Goal: Task Accomplishment & Management: Complete application form

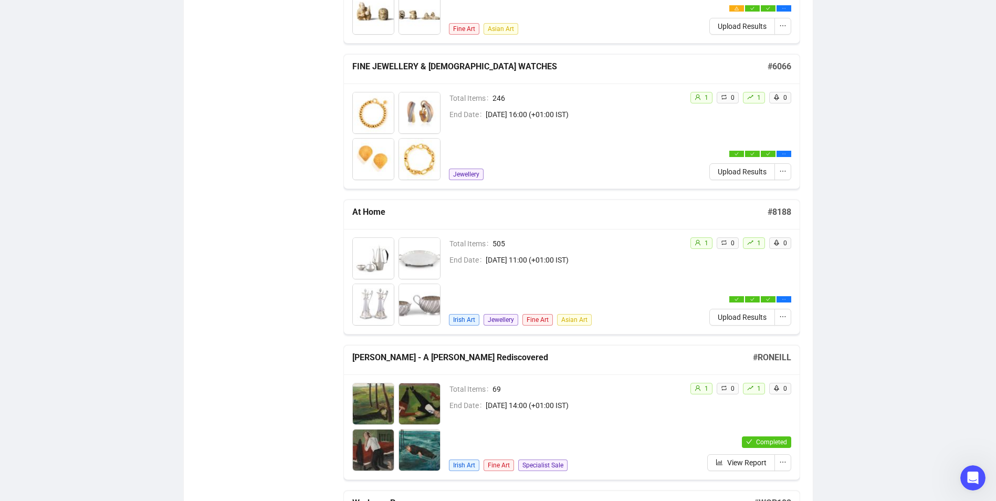
click at [725, 318] on span "Upload Results" at bounding box center [742, 317] width 49 height 12
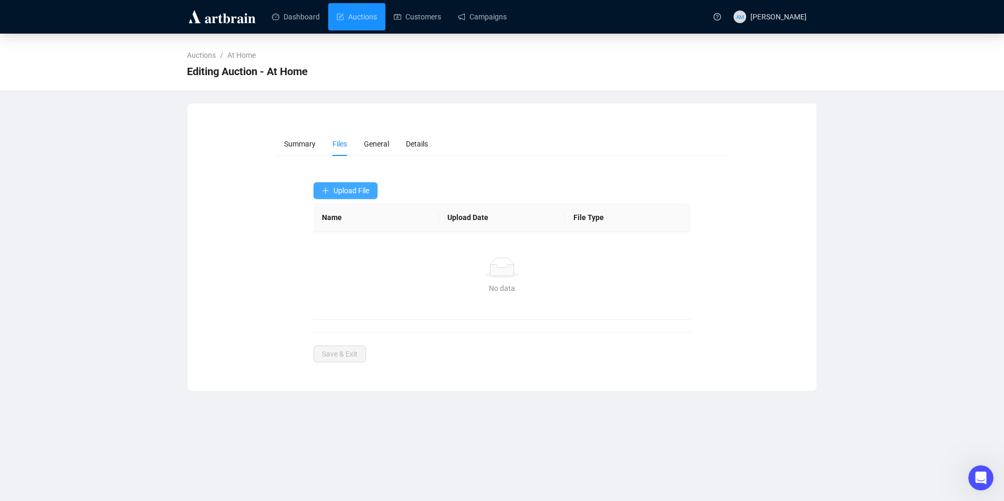
click at [350, 195] on span "Upload File" at bounding box center [351, 190] width 36 height 8
click at [341, 232] on span "Bids" at bounding box center [346, 233] width 48 height 12
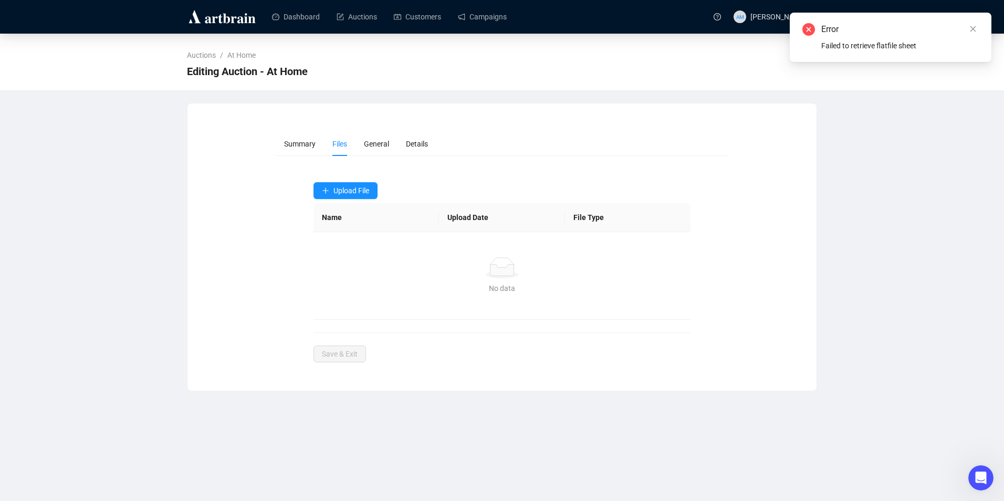
click at [234, 19] on img at bounding box center [222, 16] width 70 height 17
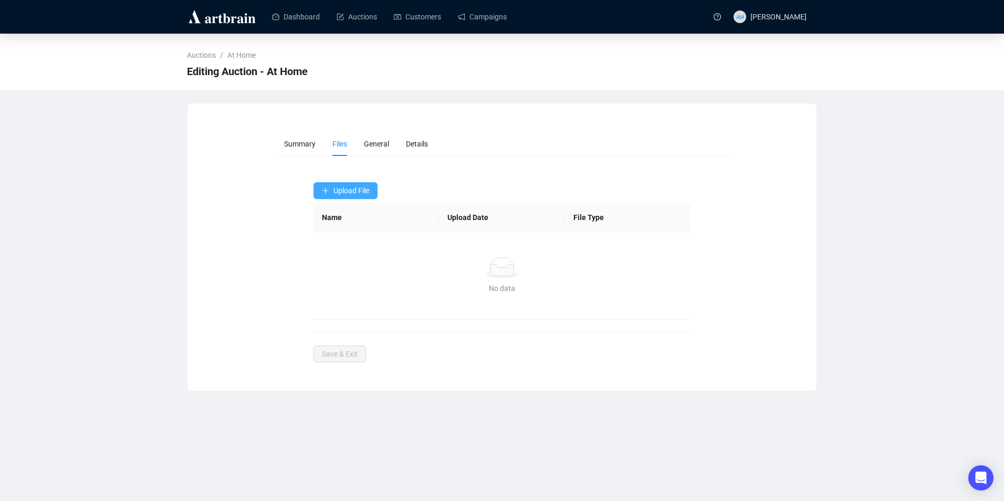
click at [339, 184] on button "Upload File" at bounding box center [345, 190] width 64 height 17
click at [351, 234] on span "Bids" at bounding box center [346, 233] width 48 height 12
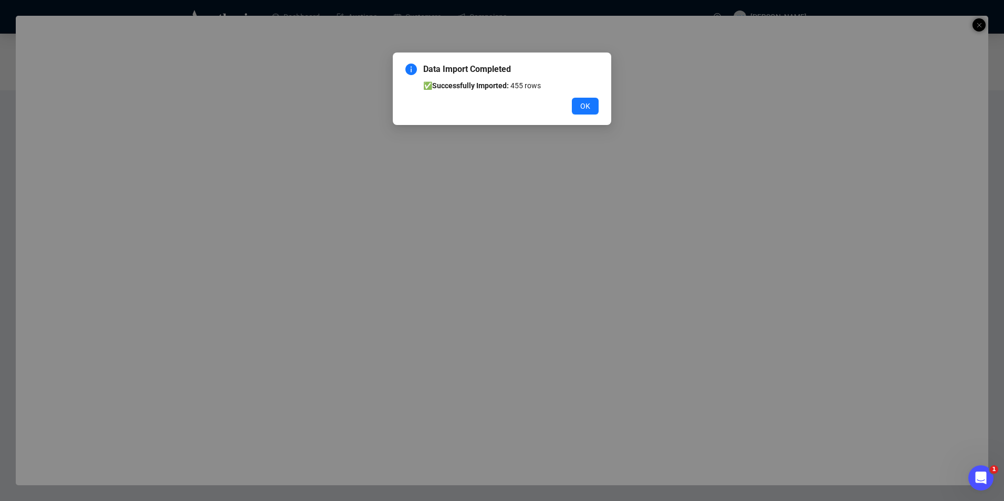
click at [584, 103] on span "OK" at bounding box center [585, 106] width 10 height 12
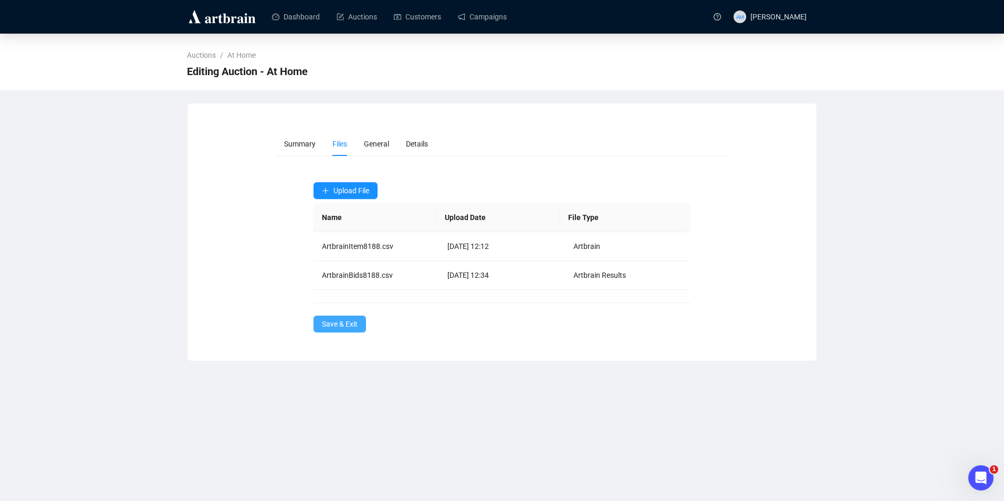
click at [350, 319] on span "Save & Exit" at bounding box center [340, 324] width 36 height 12
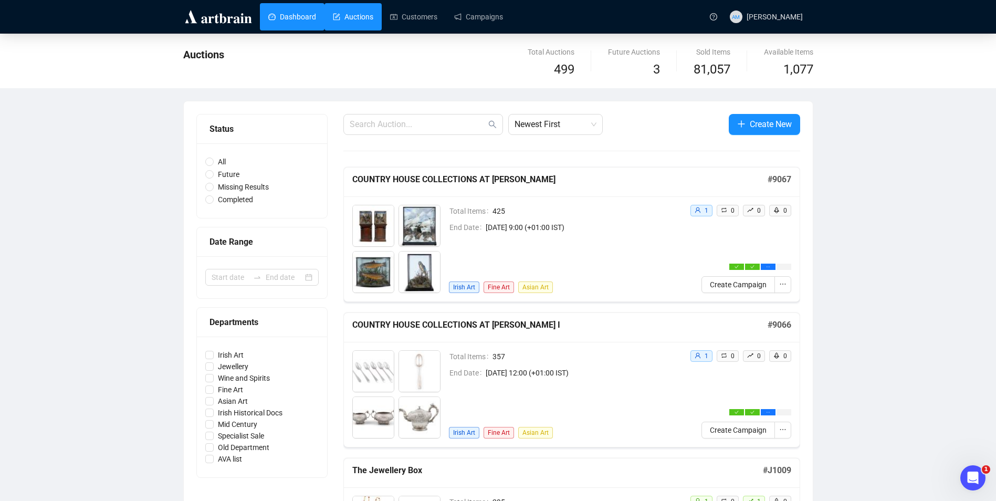
click at [308, 15] on link "Dashboard" at bounding box center [292, 16] width 48 height 27
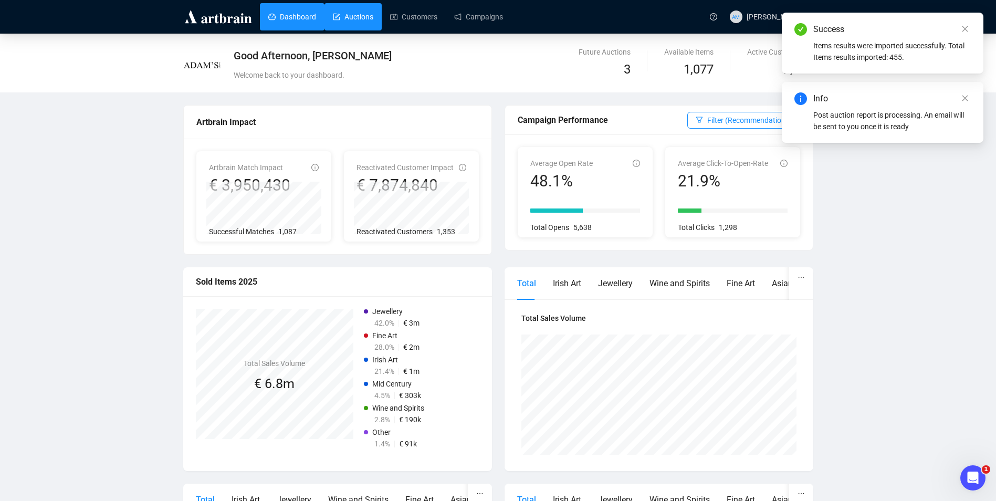
click at [364, 20] on link "Auctions" at bounding box center [353, 16] width 40 height 27
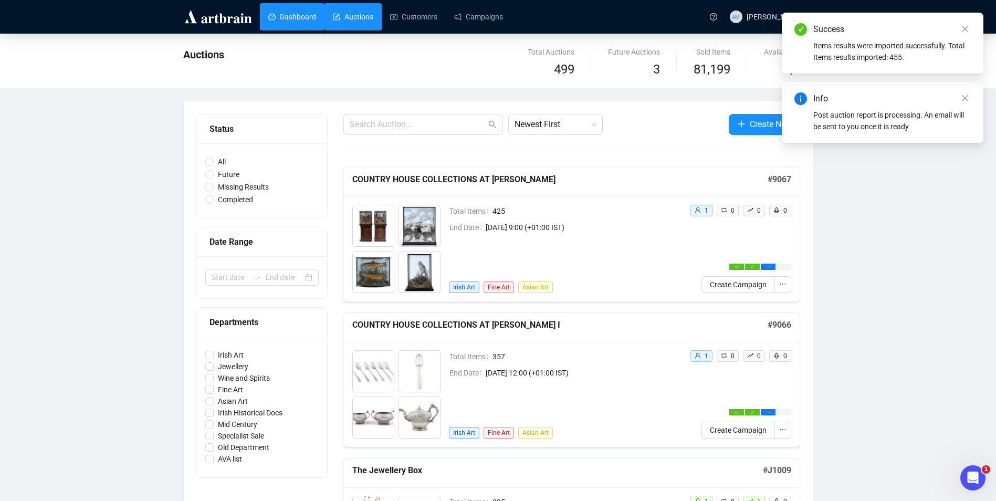
click at [305, 19] on link "Dashboard" at bounding box center [292, 16] width 48 height 27
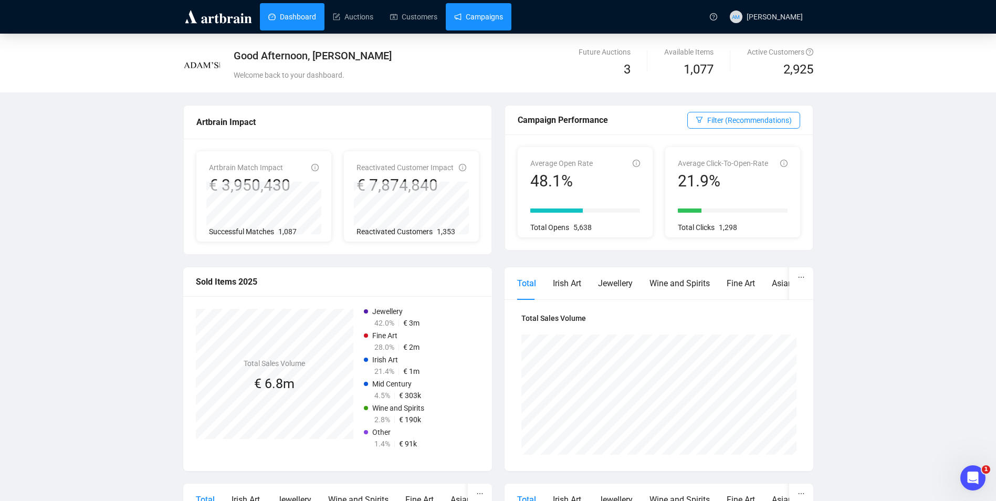
click at [483, 13] on link "Campaigns" at bounding box center [478, 16] width 49 height 27
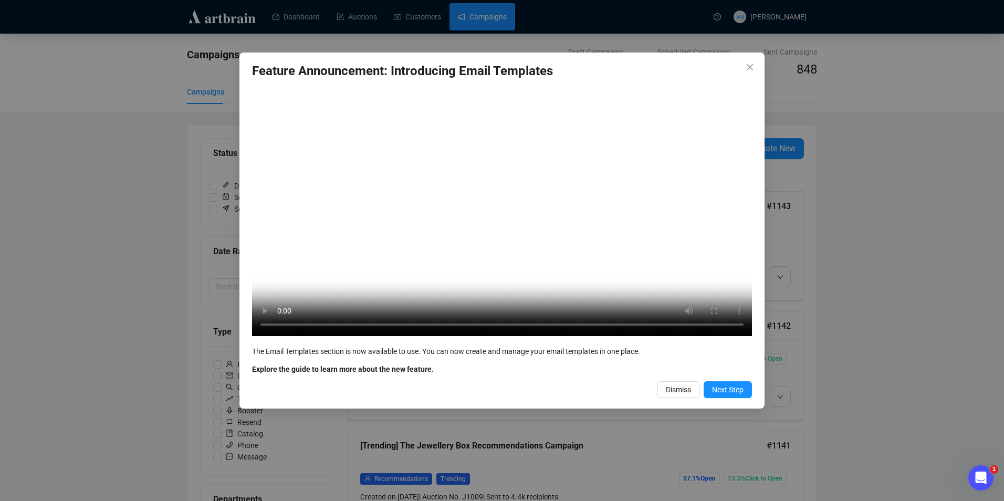
click at [665, 398] on button "Dismiss" at bounding box center [678, 389] width 42 height 17
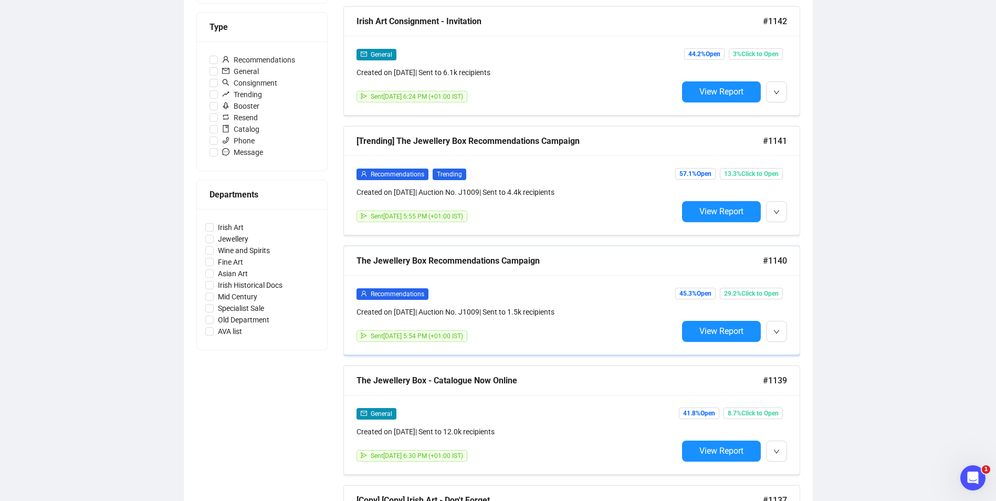
scroll to position [315, 0]
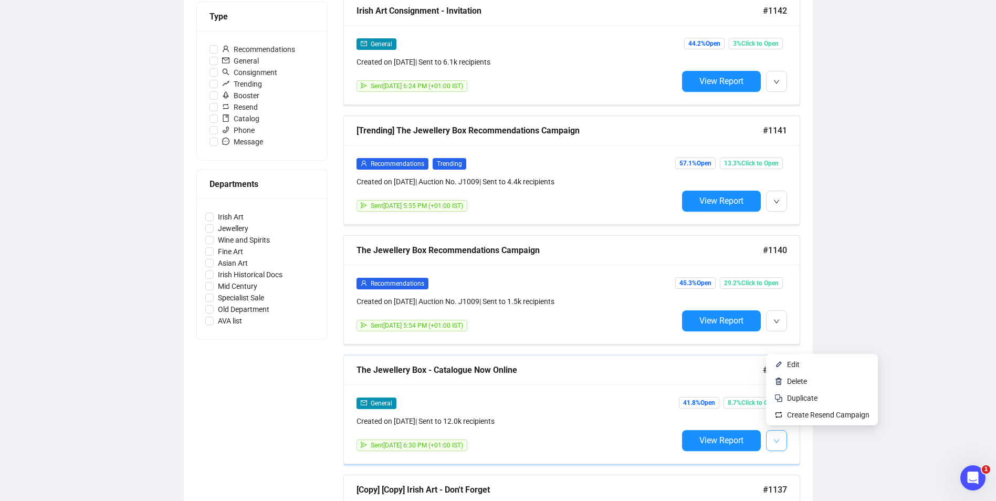
click at [781, 443] on button "button" at bounding box center [776, 440] width 21 height 21
click at [779, 434] on span "button" at bounding box center [776, 440] width 6 height 13
click at [816, 401] on span "Duplicate" at bounding box center [802, 398] width 30 height 8
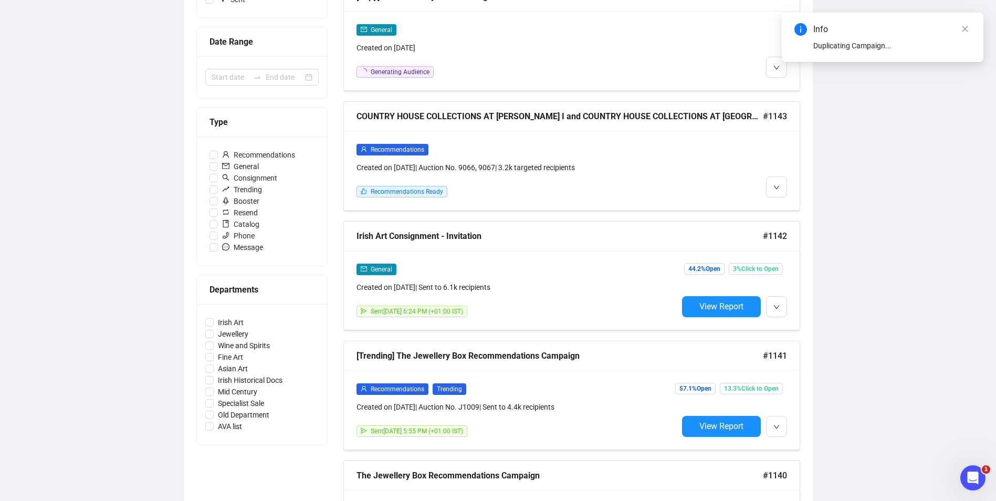
scroll to position [53, 0]
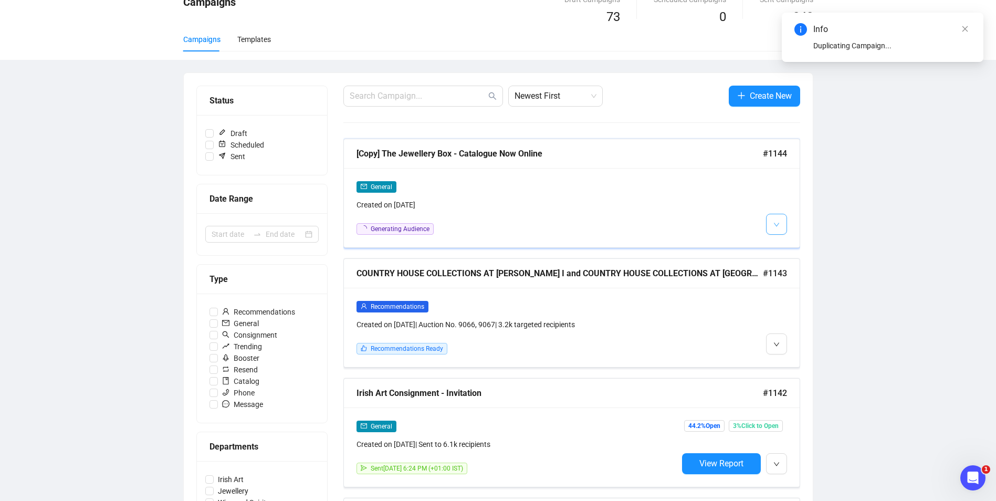
click at [778, 226] on icon "down" at bounding box center [776, 225] width 6 height 6
click at [786, 243] on li "Edit" at bounding box center [796, 246] width 56 height 17
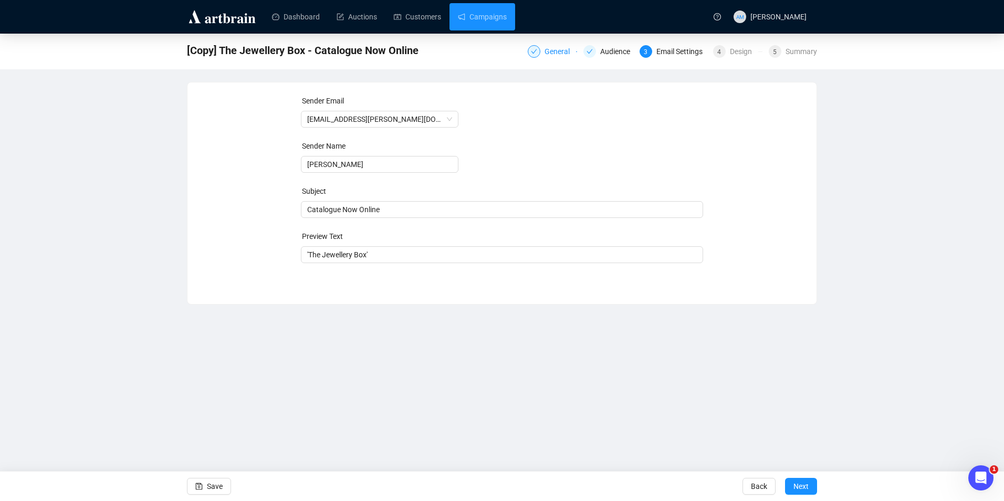
click at [552, 48] on div "General" at bounding box center [561, 51] width 32 height 13
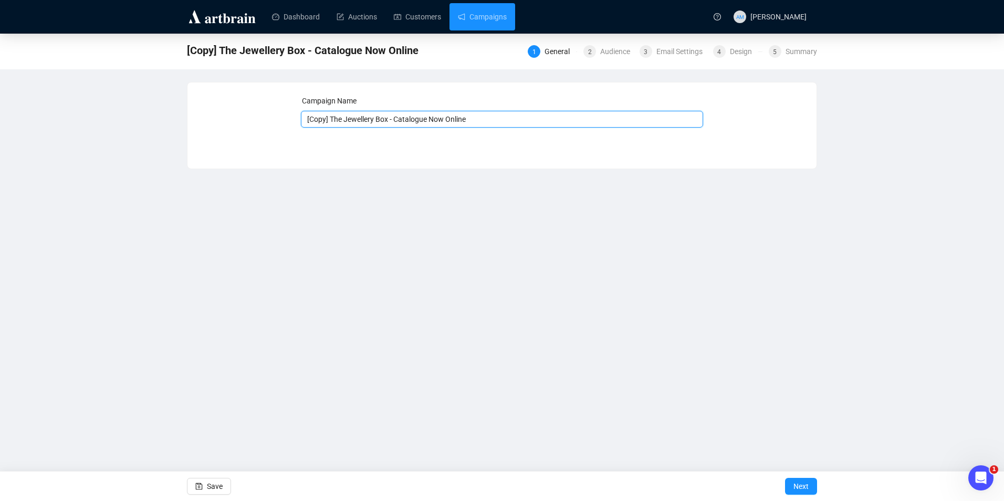
drag, startPoint x: 327, startPoint y: 119, endPoint x: 303, endPoint y: 117, distance: 24.2
click at [303, 117] on input "[Copy] The Jewellery Box - Catalogue Now Online" at bounding box center [502, 119] width 403 height 17
drag, startPoint x: 498, startPoint y: 117, endPoint x: 376, endPoint y: 121, distance: 122.4
click at [376, 121] on input "The Jewellery Box - Catalogue Now Online" at bounding box center [502, 119] width 403 height 17
type input "The Jewellery Box - Viewing Starts"
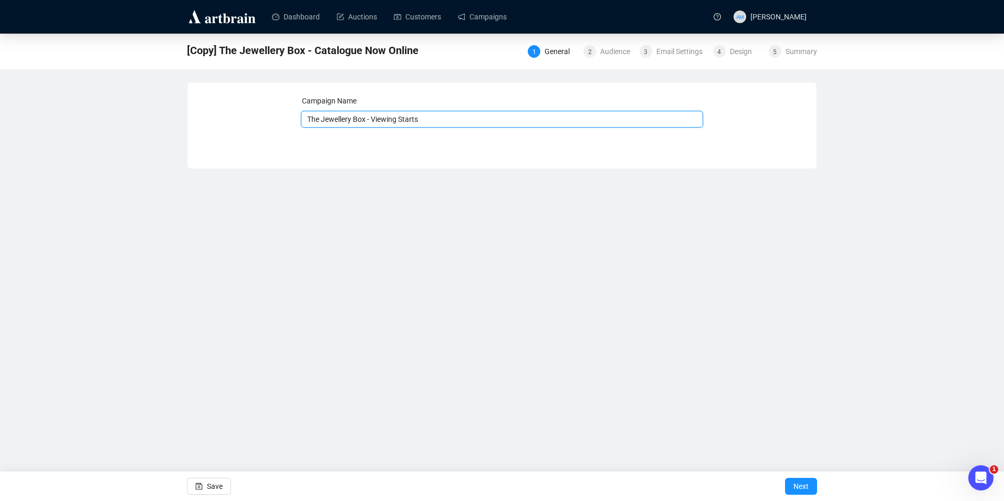
click at [441, 117] on input "The Jewellery Box - Viewing Starts" at bounding box center [502, 119] width 403 height 17
type input "The Jewellery Box - Viewing Starts [DATE]"
click at [203, 486] on button "Save" at bounding box center [209, 486] width 44 height 17
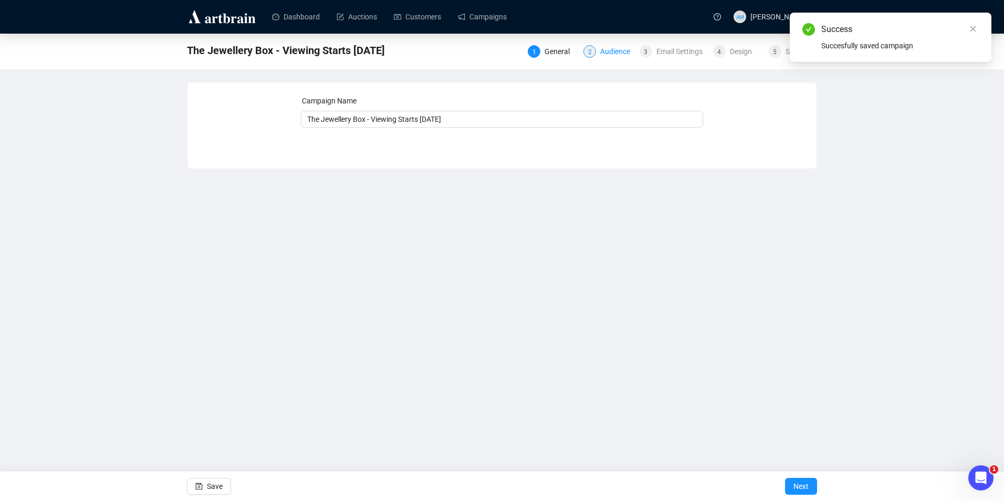
click at [605, 49] on div "Audience" at bounding box center [618, 51] width 36 height 13
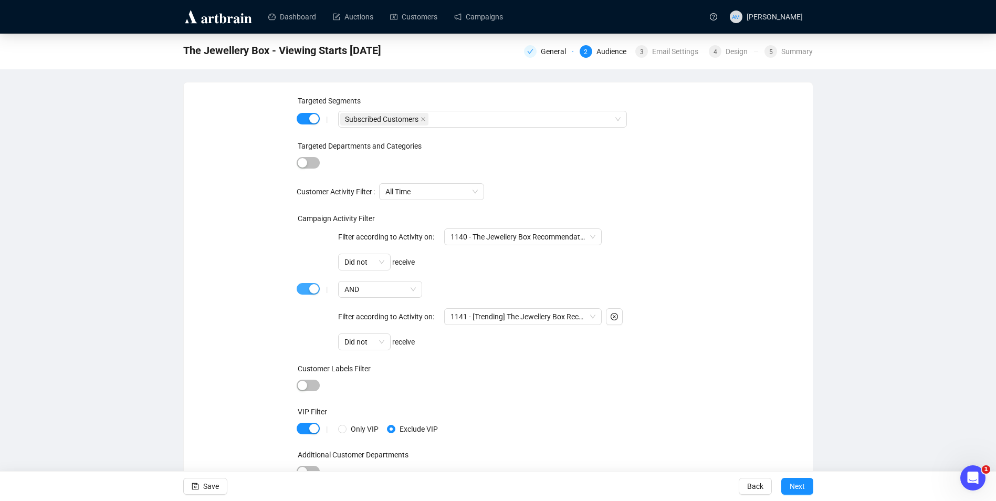
click at [308, 288] on button "button" at bounding box center [308, 289] width 23 height 12
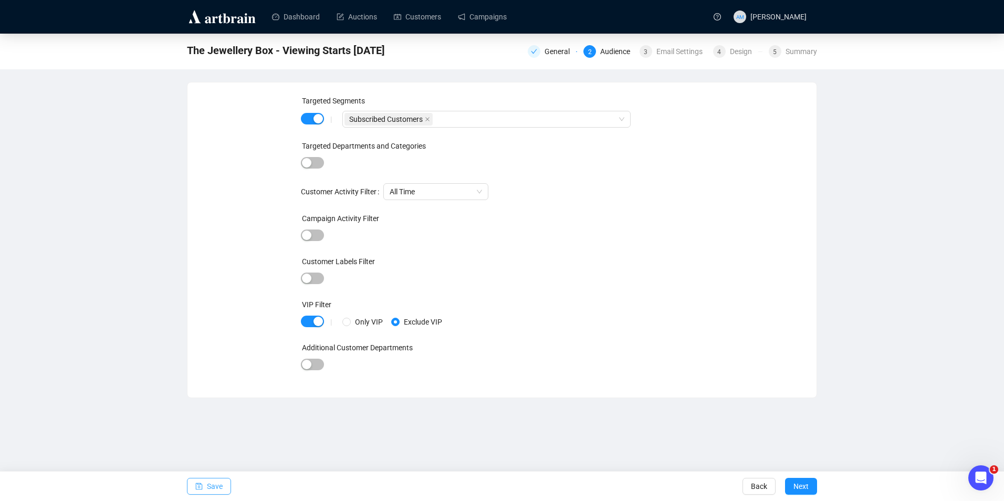
click at [210, 486] on span "Save" at bounding box center [215, 486] width 16 height 29
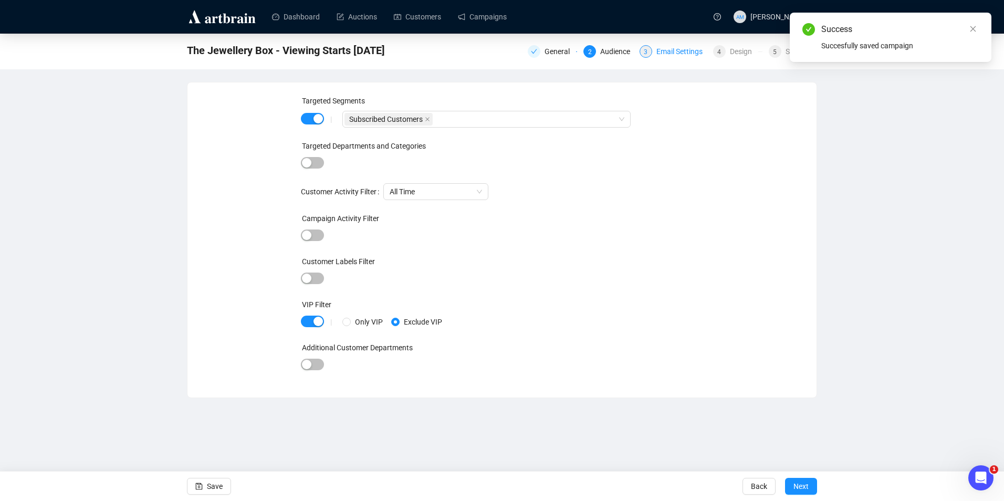
click at [668, 50] on div "Email Settings" at bounding box center [682, 51] width 53 height 13
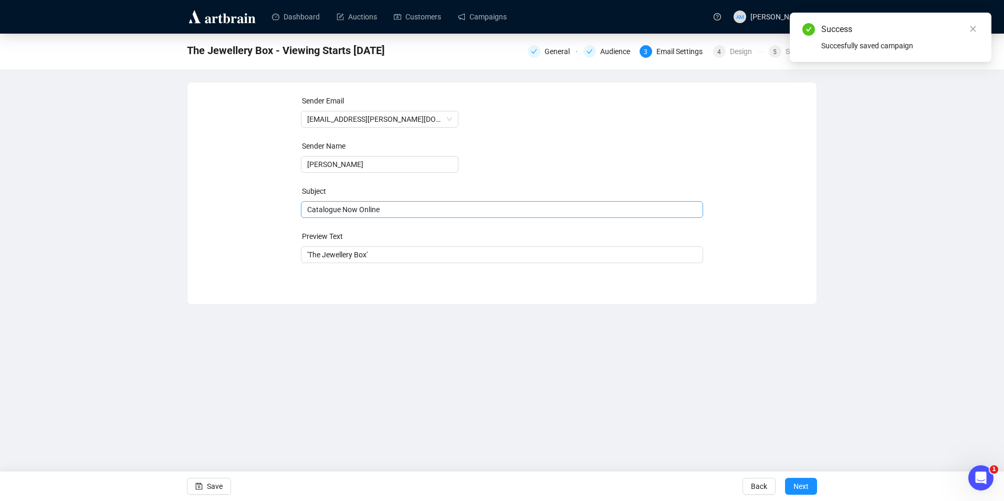
click at [395, 210] on span "Catalogue Now Online" at bounding box center [502, 209] width 403 height 8
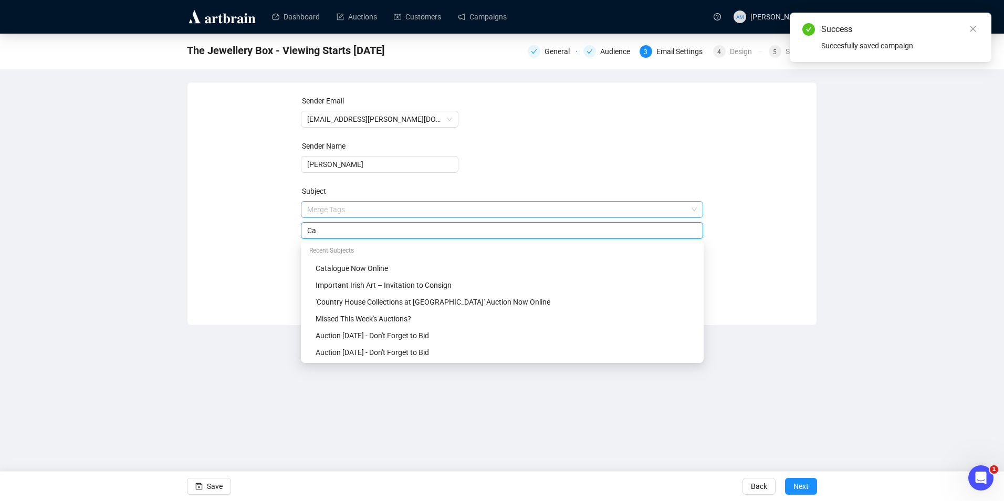
type input "C"
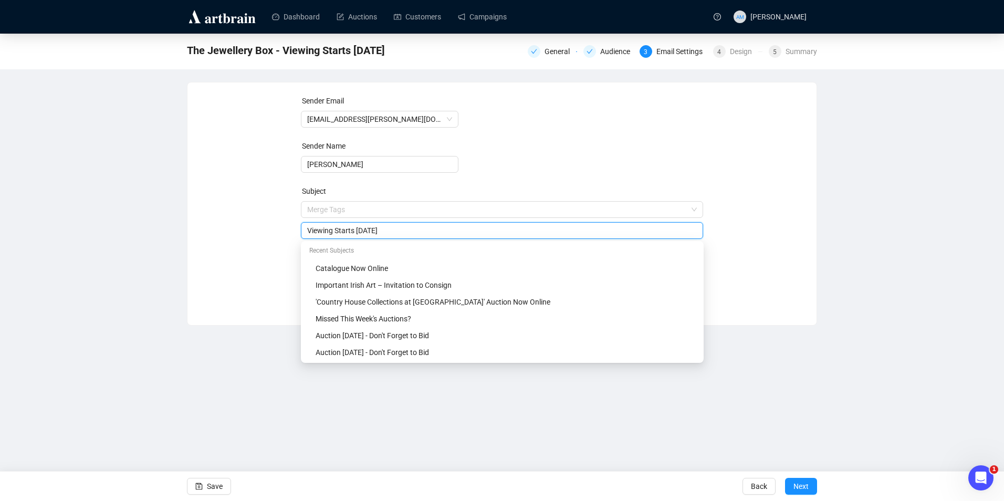
type input "Viewing Starts [DATE]"
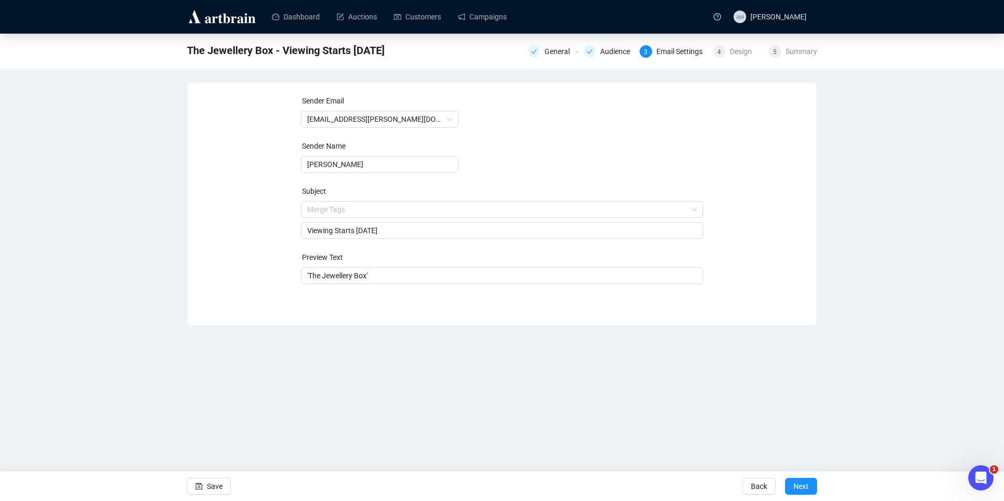
click at [286, 219] on div "Sender Email [EMAIL_ADDRESS][PERSON_NAME][DOMAIN_NAME] Sender Name [PERSON_NAME…" at bounding box center [502, 196] width 604 height 202
click at [223, 487] on button "Save" at bounding box center [209, 486] width 44 height 17
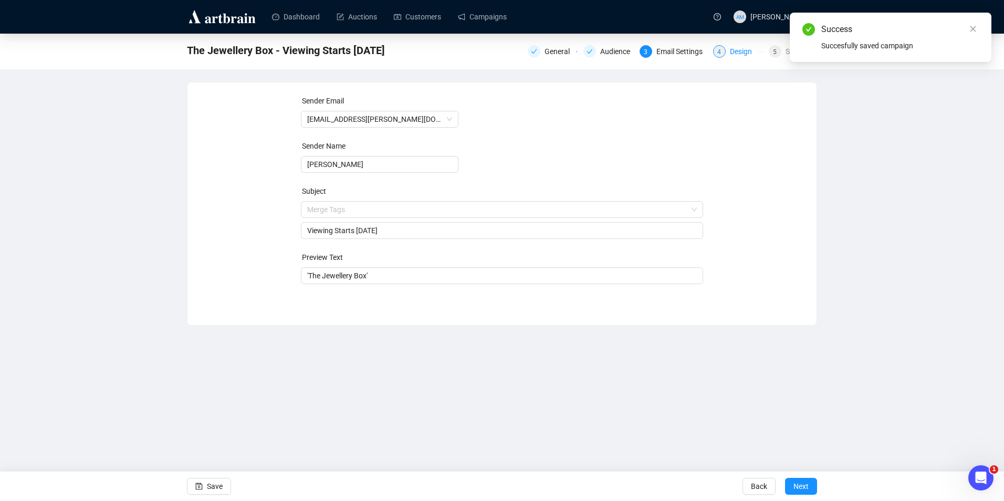
click at [724, 54] on div "4" at bounding box center [719, 51] width 13 height 13
